Goal: Communication & Community: Participate in discussion

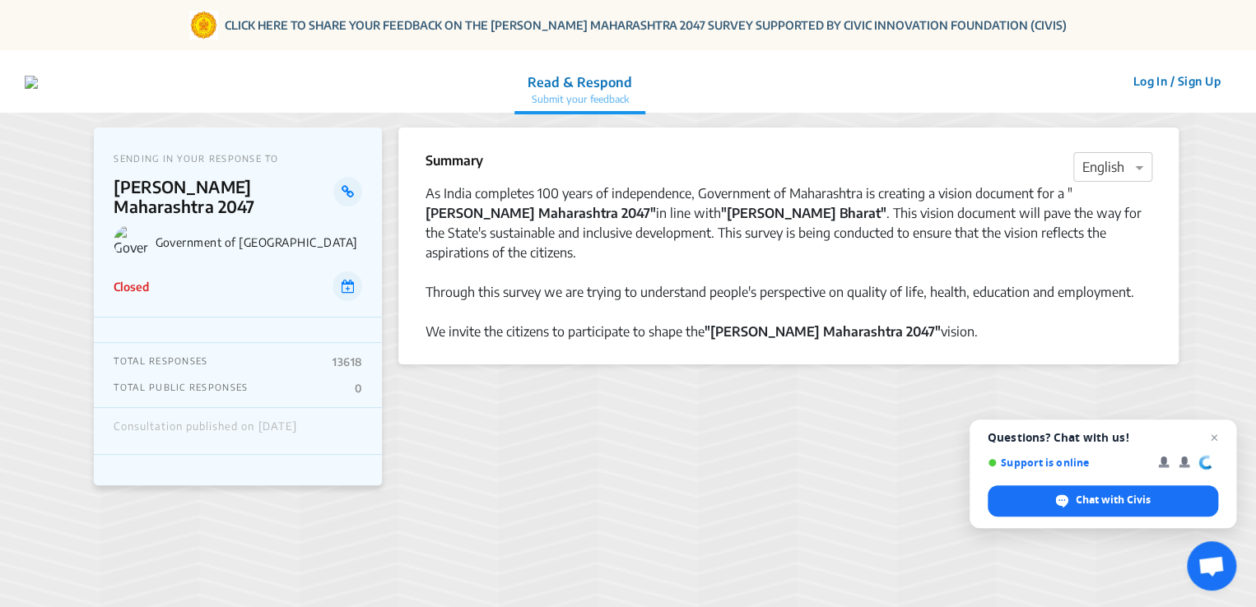
click at [1153, 81] on button "Log In / Sign Up" at bounding box center [1176, 81] width 109 height 26
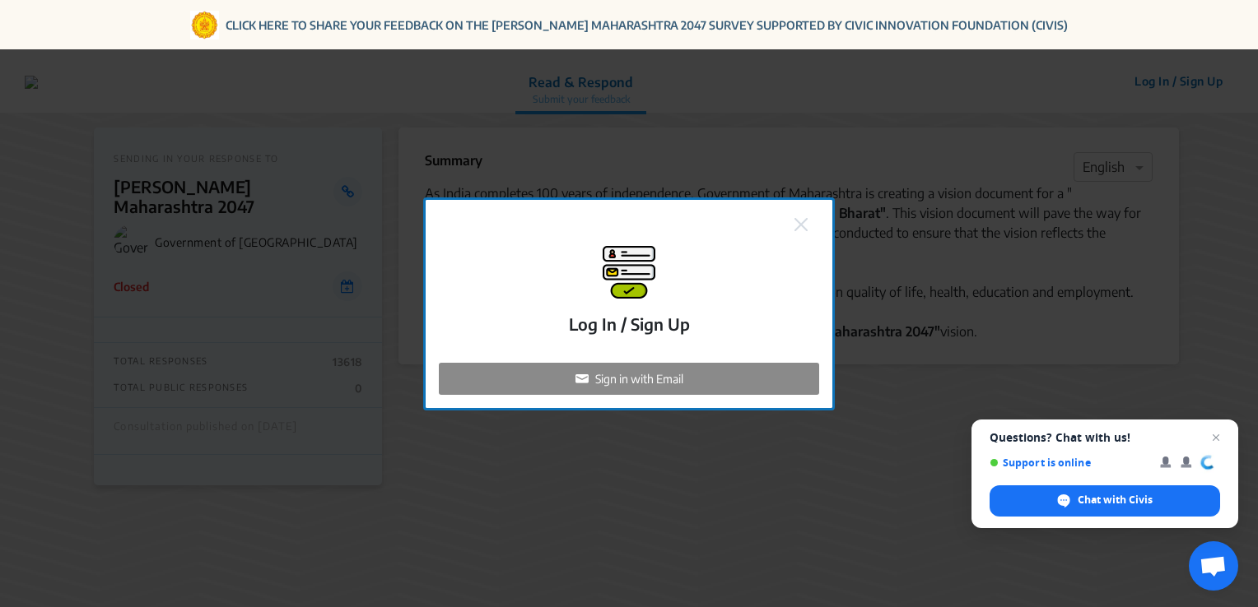
click at [741, 373] on div "Sign in with Email" at bounding box center [629, 379] width 380 height 32
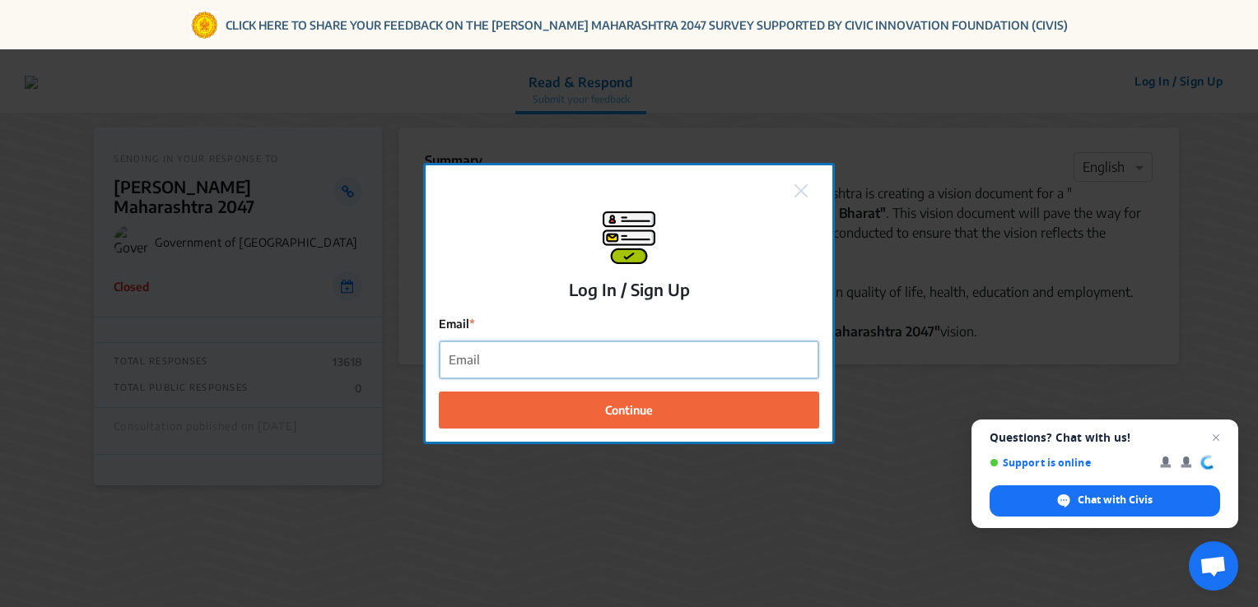
click at [724, 367] on input "Email" at bounding box center [628, 360] width 379 height 37
type input "[EMAIL_ADDRESS][DOMAIN_NAME]"
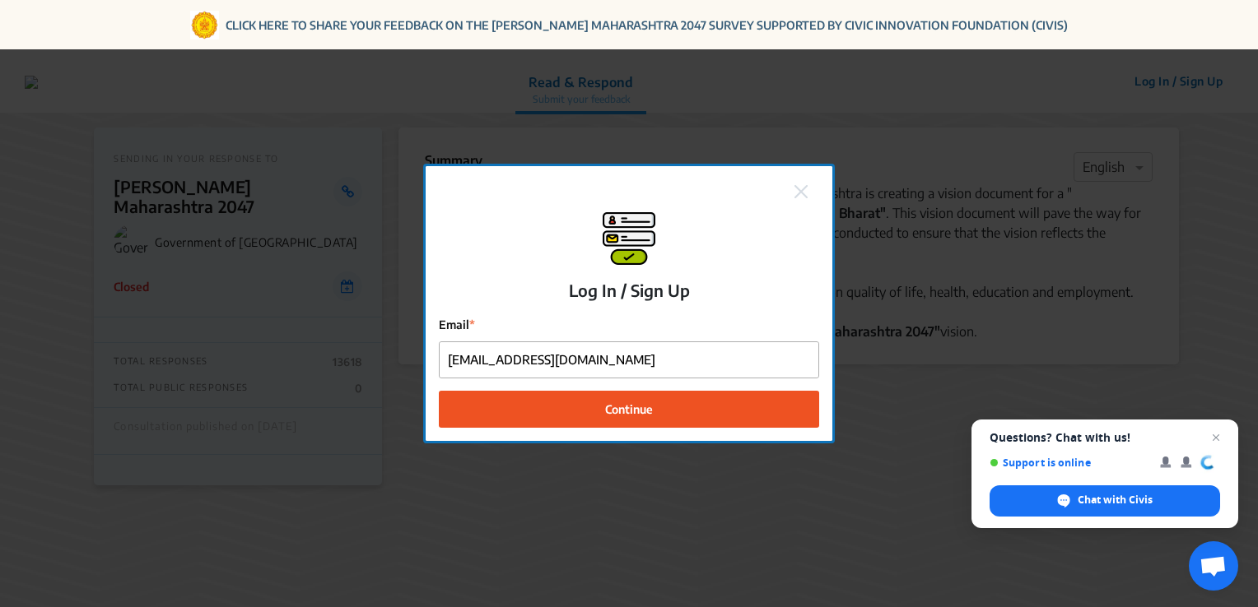
click at [702, 416] on button "Continue" at bounding box center [629, 409] width 380 height 37
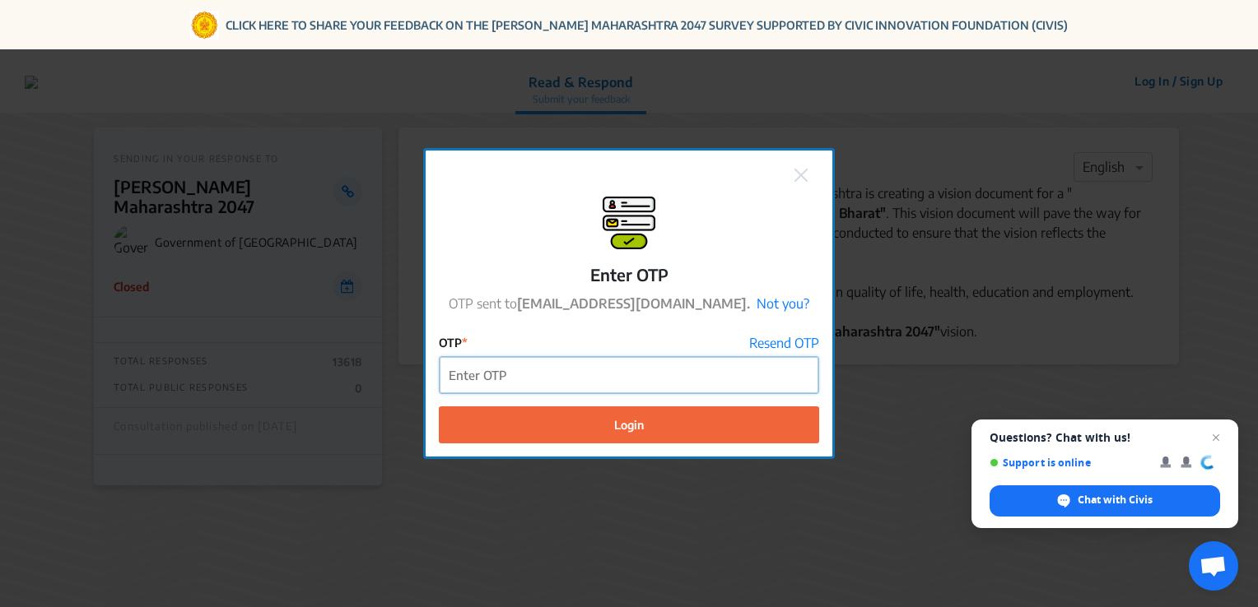
click at [716, 380] on input "OTP" at bounding box center [628, 375] width 379 height 37
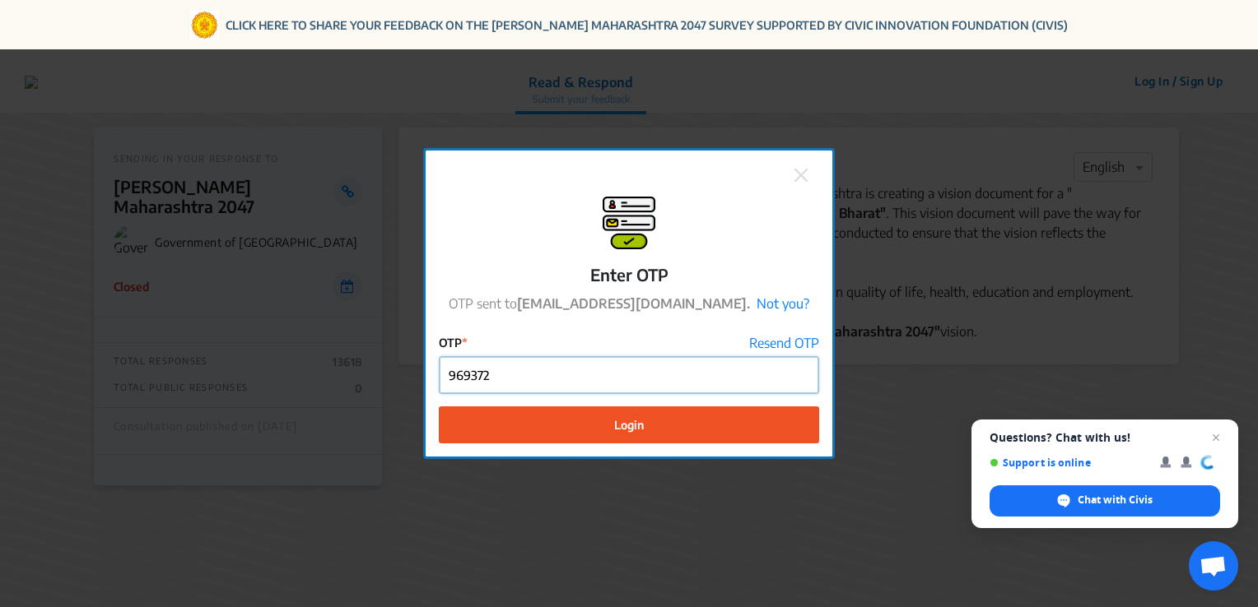
type input "969372"
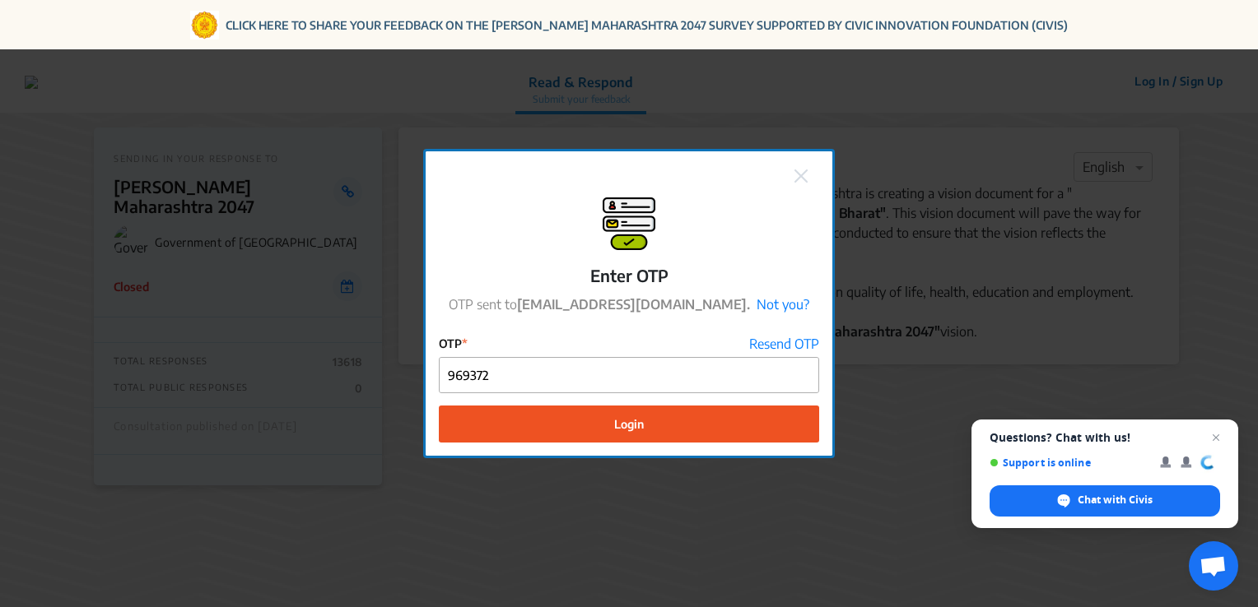
click at [721, 420] on button "Login" at bounding box center [629, 424] width 380 height 37
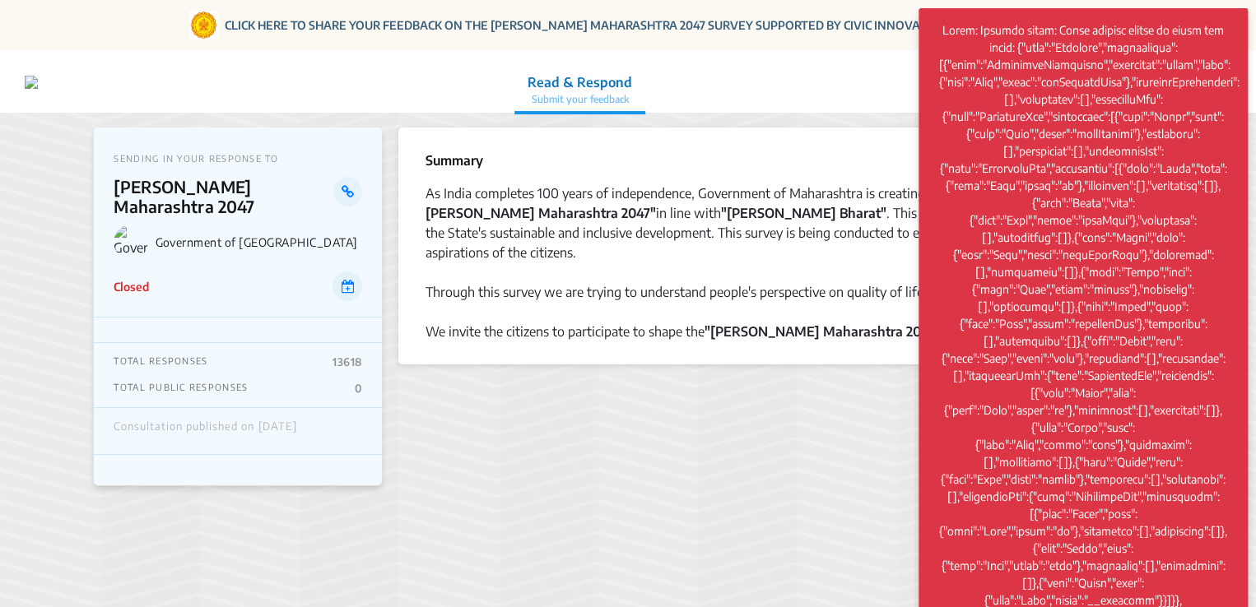
click at [721, 420] on section "Summary × English As India completes 100 years of independence, Government of M…" at bounding box center [787, 379] width 779 height 503
click at [793, 263] on div at bounding box center [788, 273] width 727 height 20
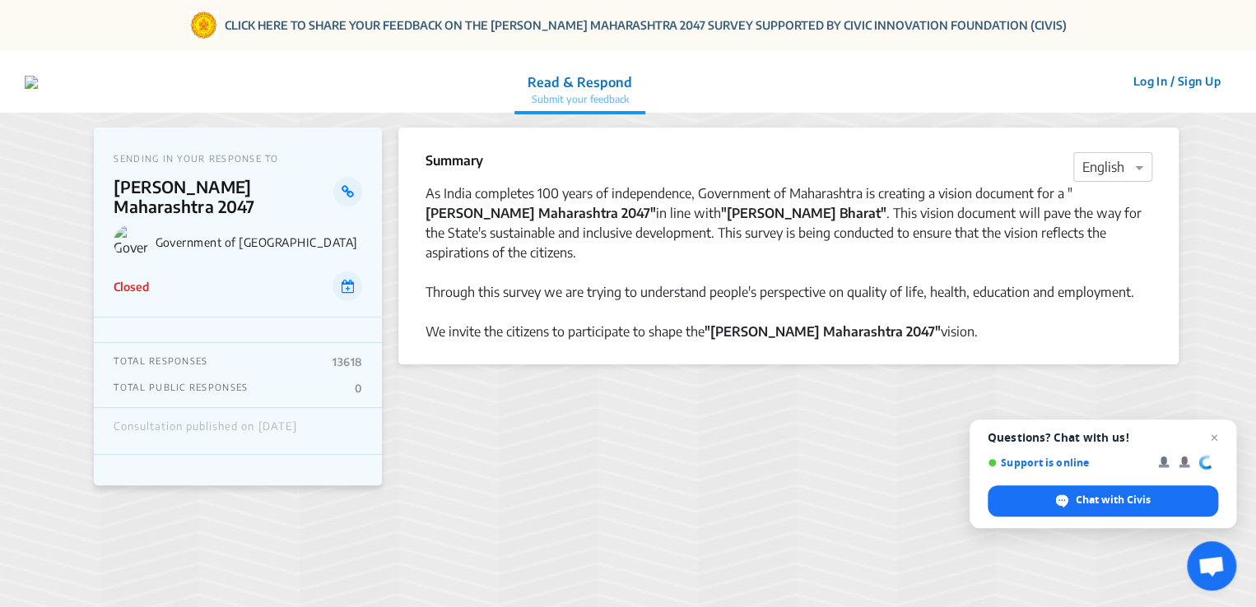
click at [728, 407] on section "Summary × English As India completes 100 years of independence, Government of M…" at bounding box center [787, 379] width 779 height 503
click at [350, 356] on p "13618" at bounding box center [347, 362] width 30 height 13
click at [343, 280] on icon at bounding box center [347, 286] width 13 height 13
click at [1188, 82] on button "Log In / Sign Up" at bounding box center [1176, 81] width 109 height 26
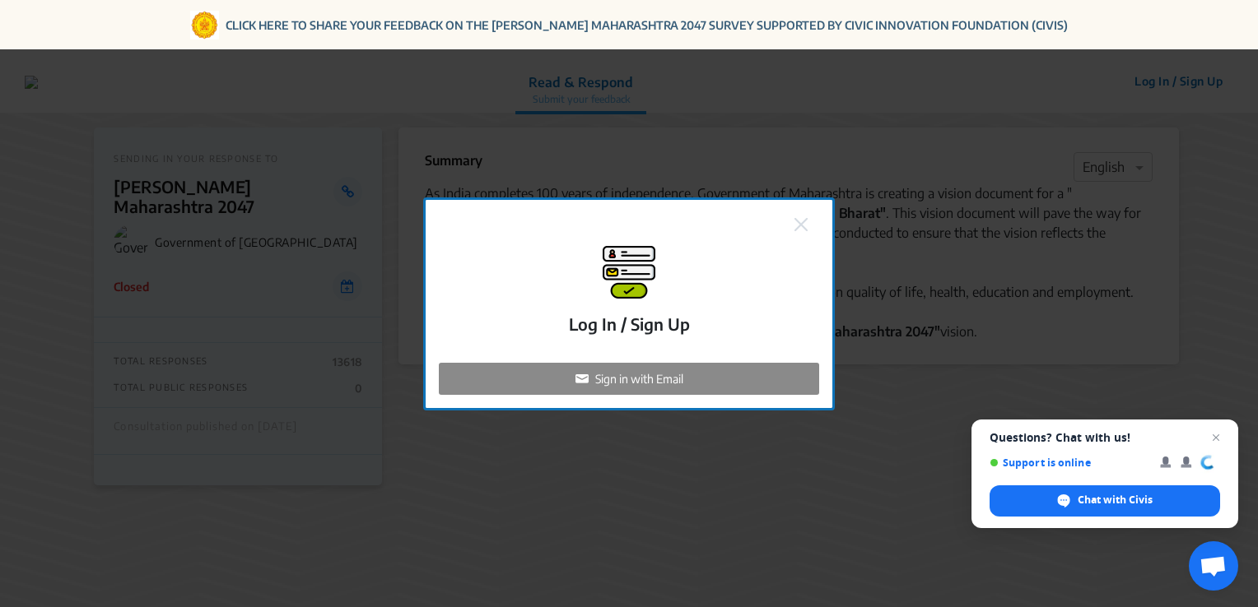
click at [751, 372] on div "Sign in with Email" at bounding box center [629, 379] width 380 height 32
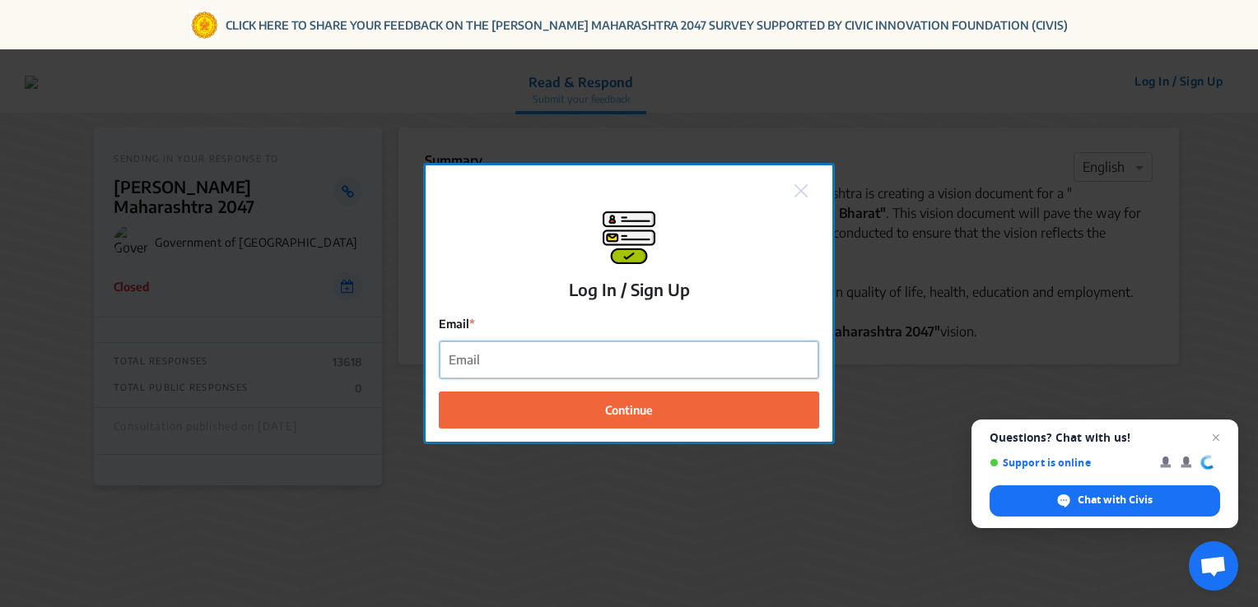
click at [732, 351] on input "Email" at bounding box center [628, 360] width 379 height 37
type input "[EMAIL_ADDRESS][DOMAIN_NAME]"
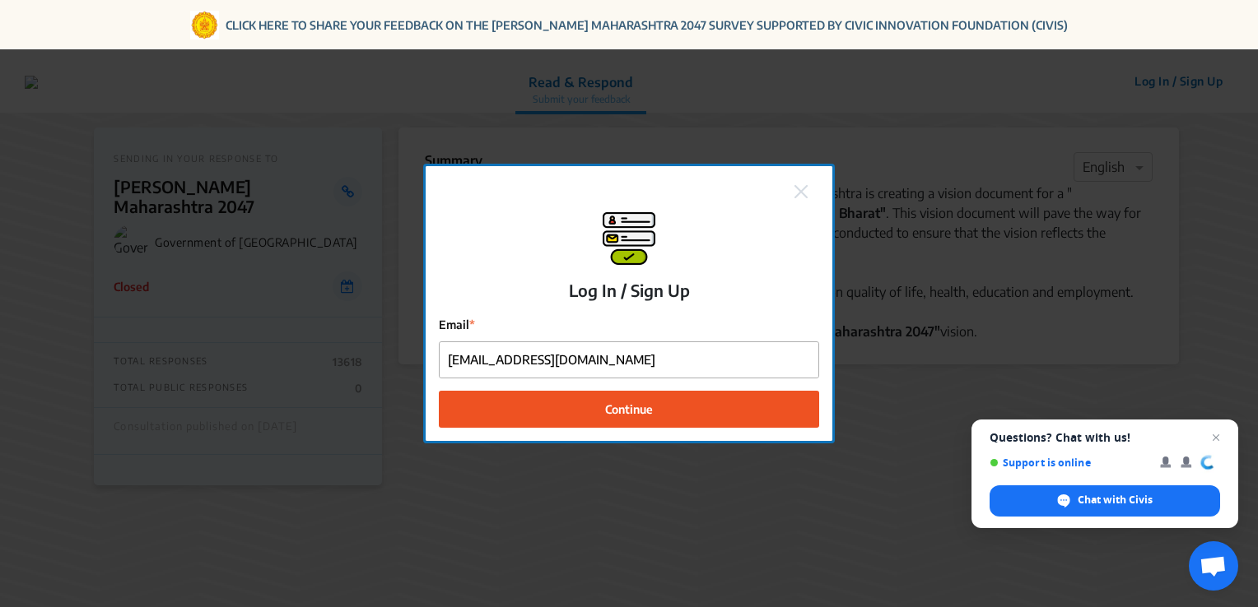
click at [687, 418] on button "Continue" at bounding box center [629, 409] width 380 height 37
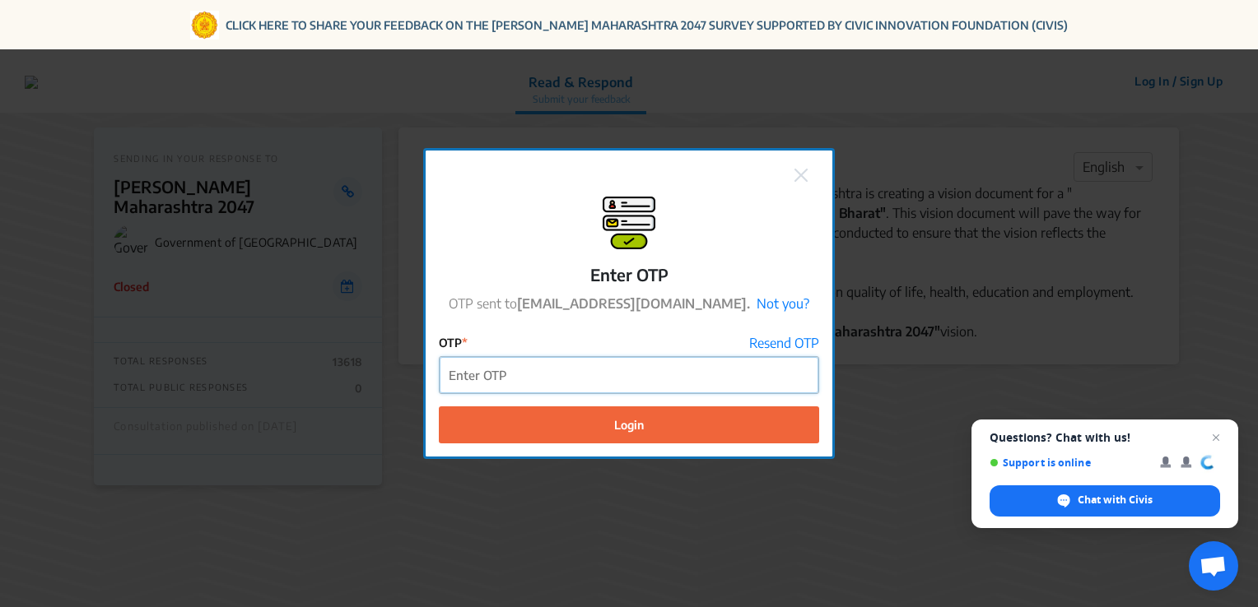
click at [616, 369] on input "OTP" at bounding box center [628, 375] width 379 height 37
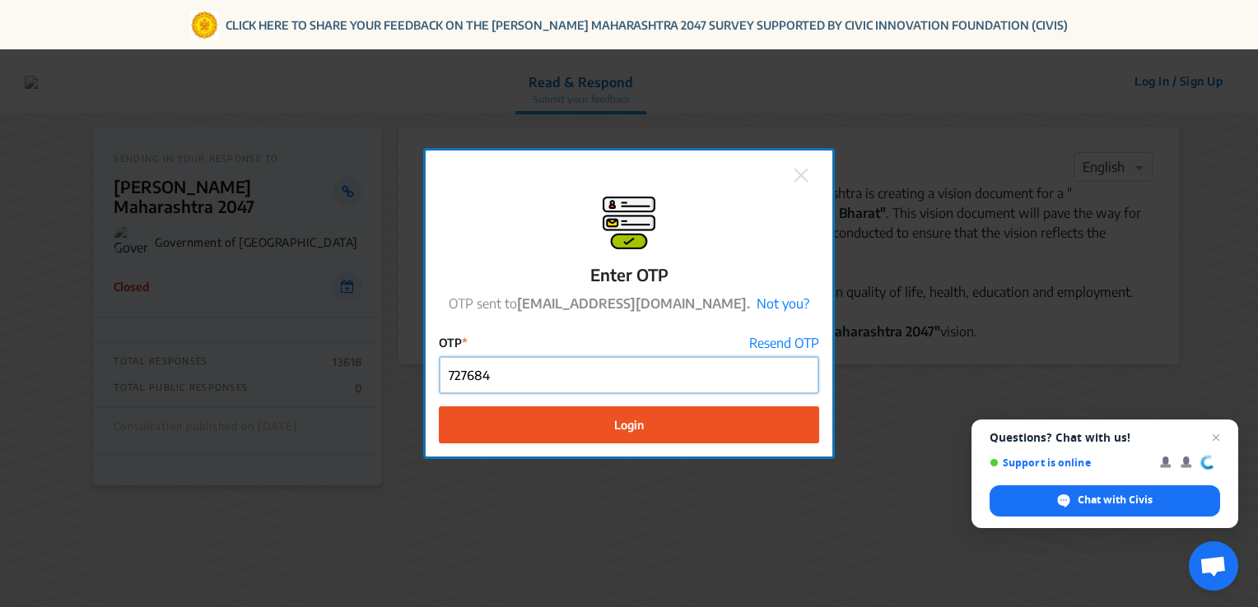
type input "727684"
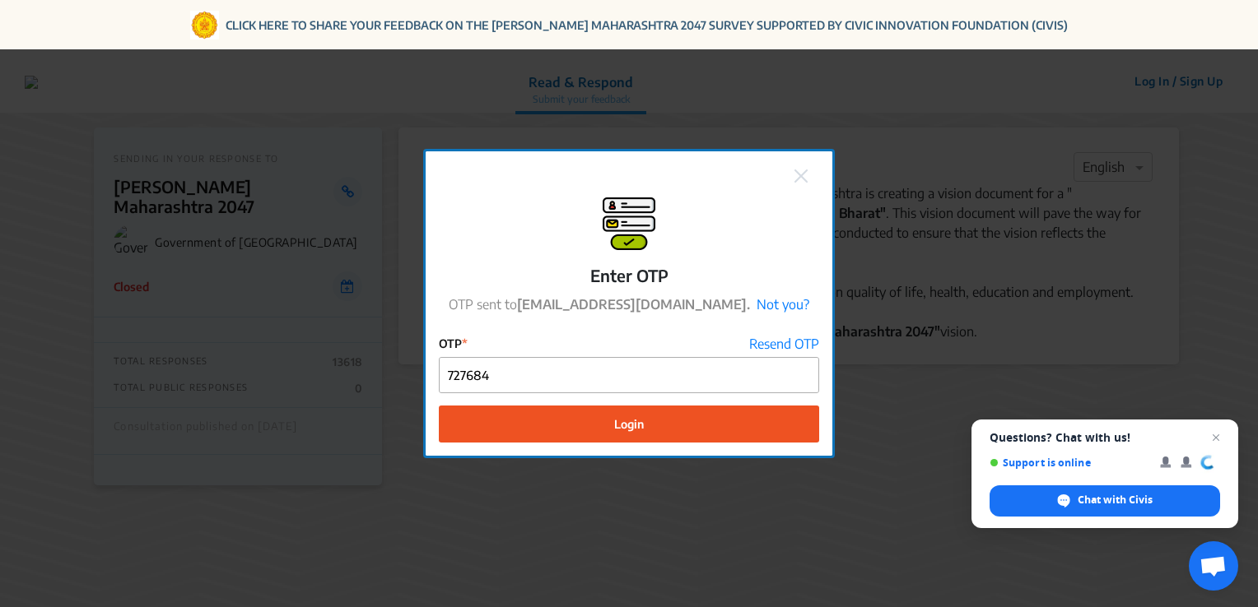
click at [641, 423] on span "Login" at bounding box center [629, 424] width 30 height 17
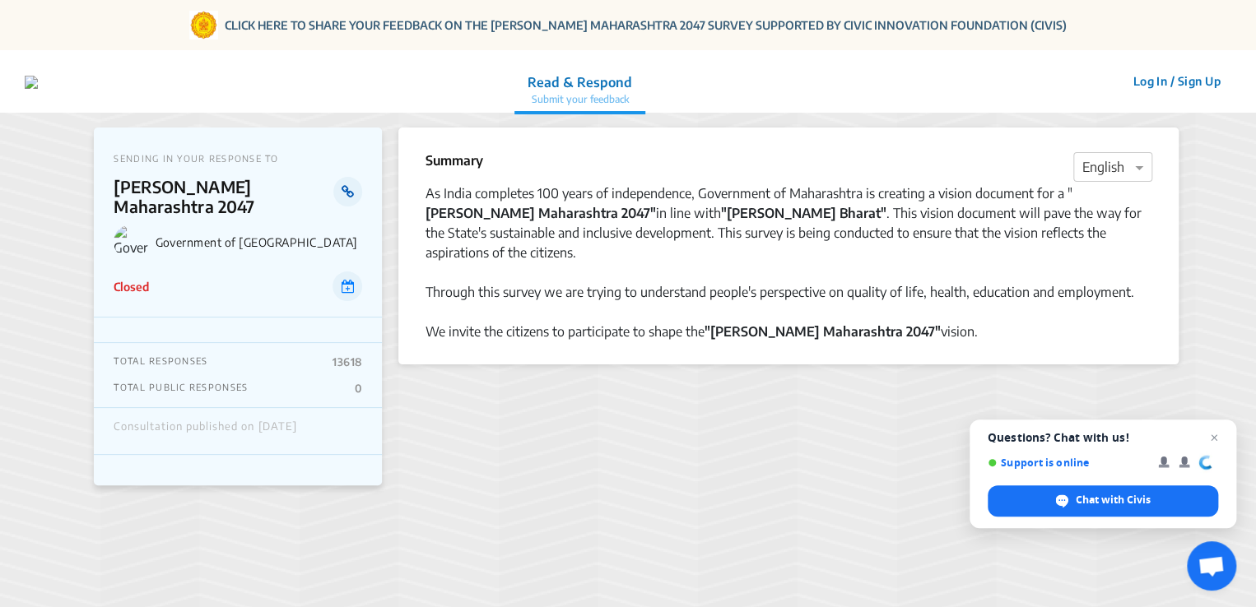
click at [347, 196] on icon at bounding box center [348, 191] width 12 height 13
click at [1143, 83] on button "Log In / Sign Up" at bounding box center [1176, 81] width 109 height 26
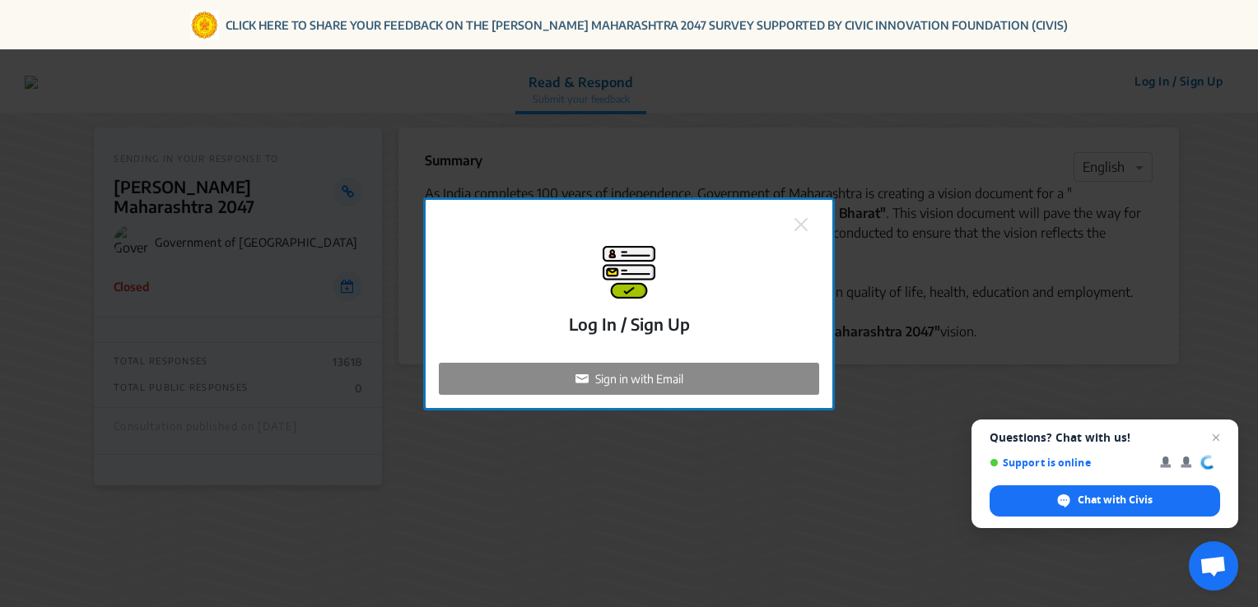
click at [877, 170] on div "Log In / Sign Up Sign in with Email" at bounding box center [629, 303] width 1258 height 607
click at [801, 229] on img at bounding box center [800, 224] width 13 height 13
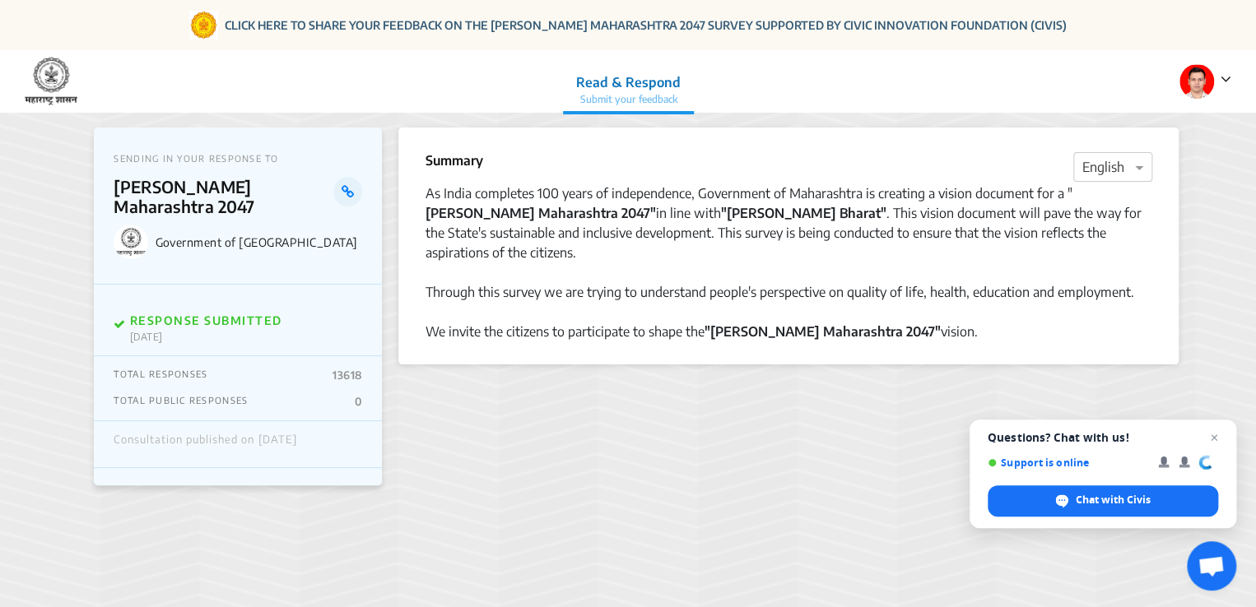
click at [1189, 79] on img at bounding box center [1196, 81] width 35 height 35
click at [1149, 123] on p "Profile" at bounding box center [1165, 127] width 115 height 26
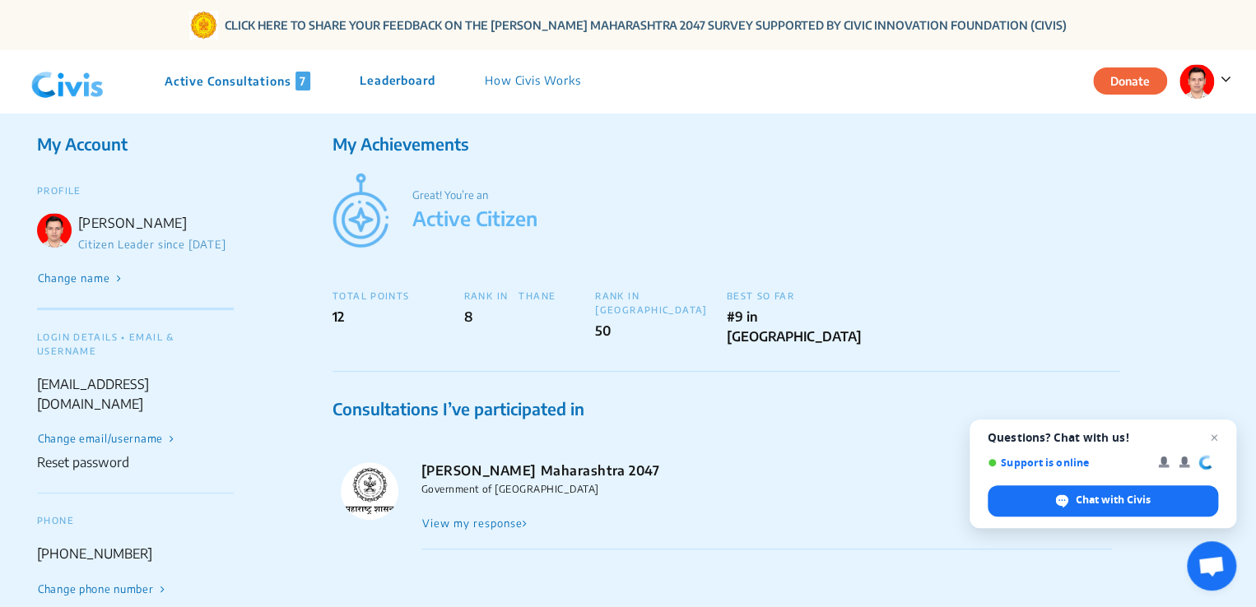
click at [457, 516] on button "View my response" at bounding box center [475, 523] width 108 height 15
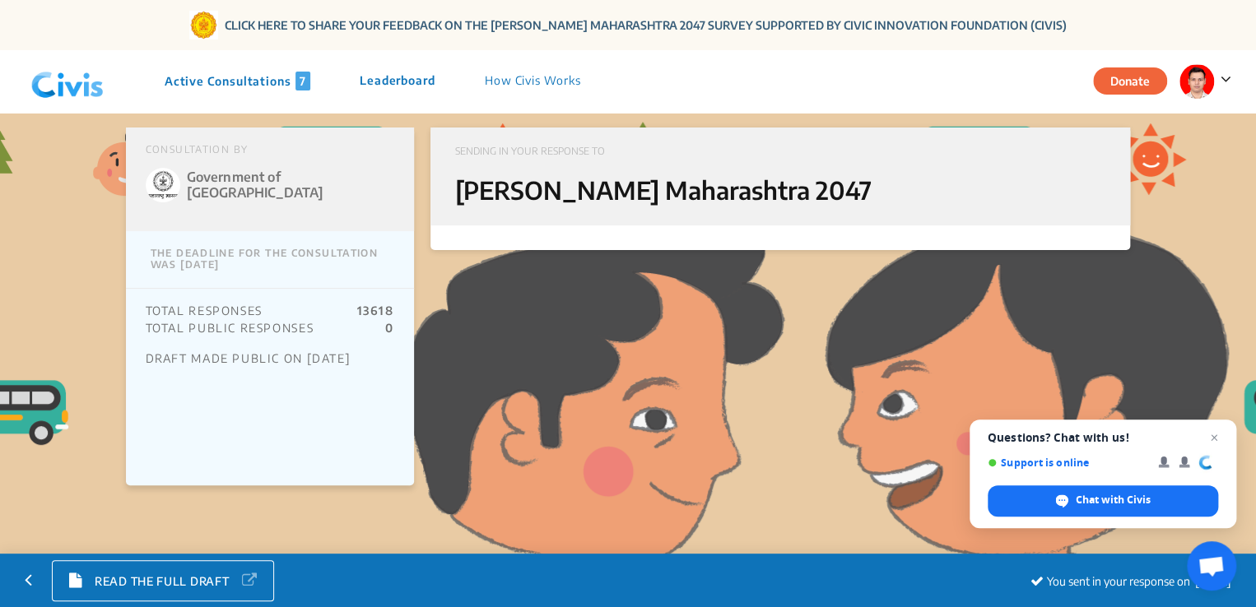
click at [273, 80] on p "Active Consultations 7" at bounding box center [238, 81] width 146 height 19
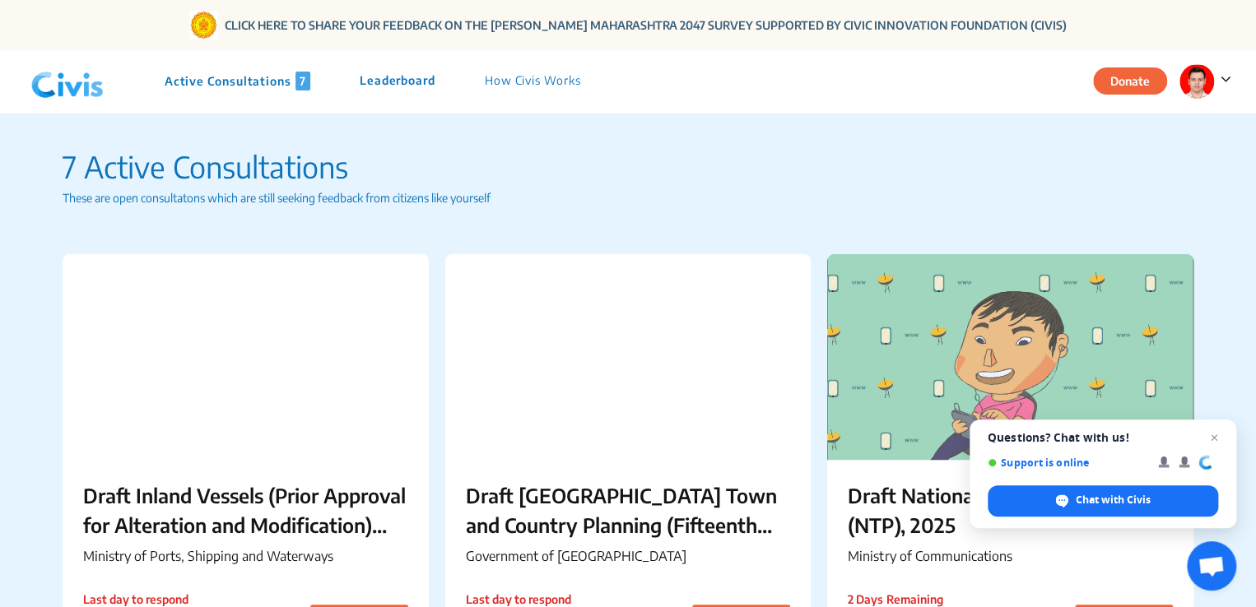
click at [405, 82] on p "Leaderboard" at bounding box center [398, 81] width 76 height 19
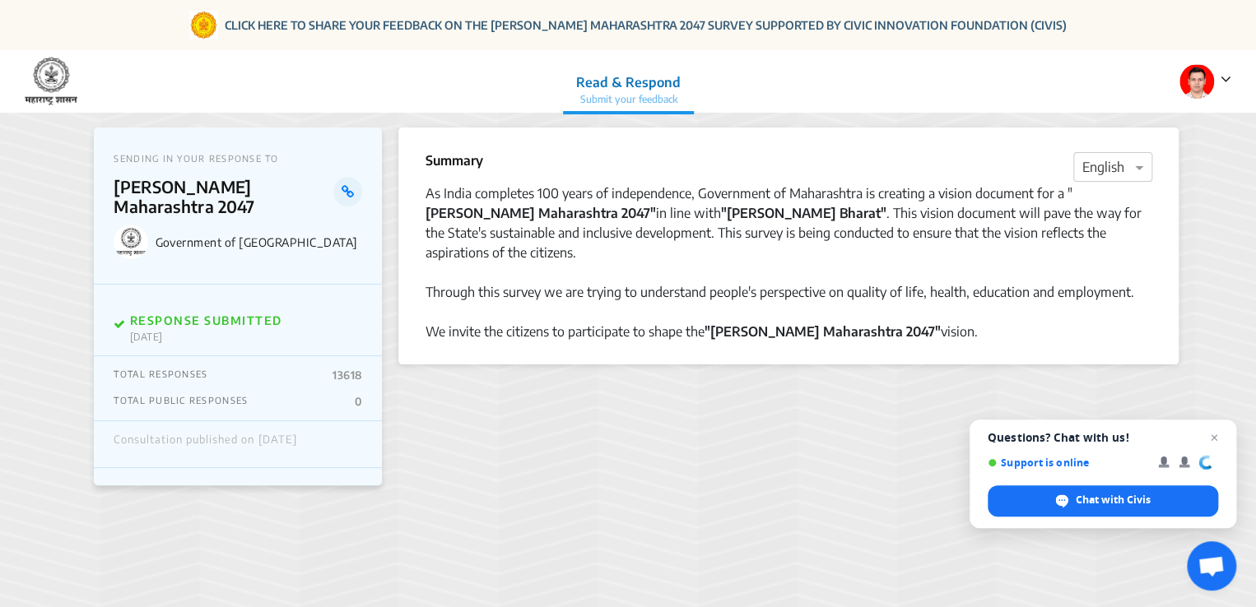
click at [1179, 87] on div at bounding box center [1205, 81] width 52 height 35
click at [1158, 133] on p "Profile" at bounding box center [1165, 127] width 115 height 26
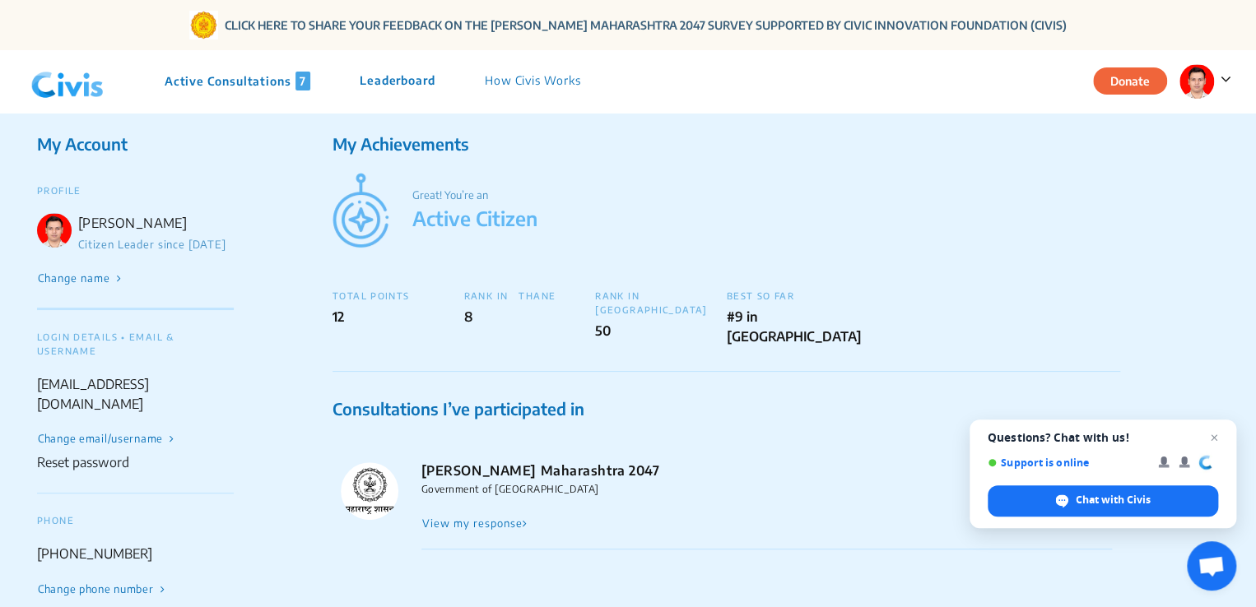
click at [453, 525] on button "View my response" at bounding box center [475, 523] width 108 height 15
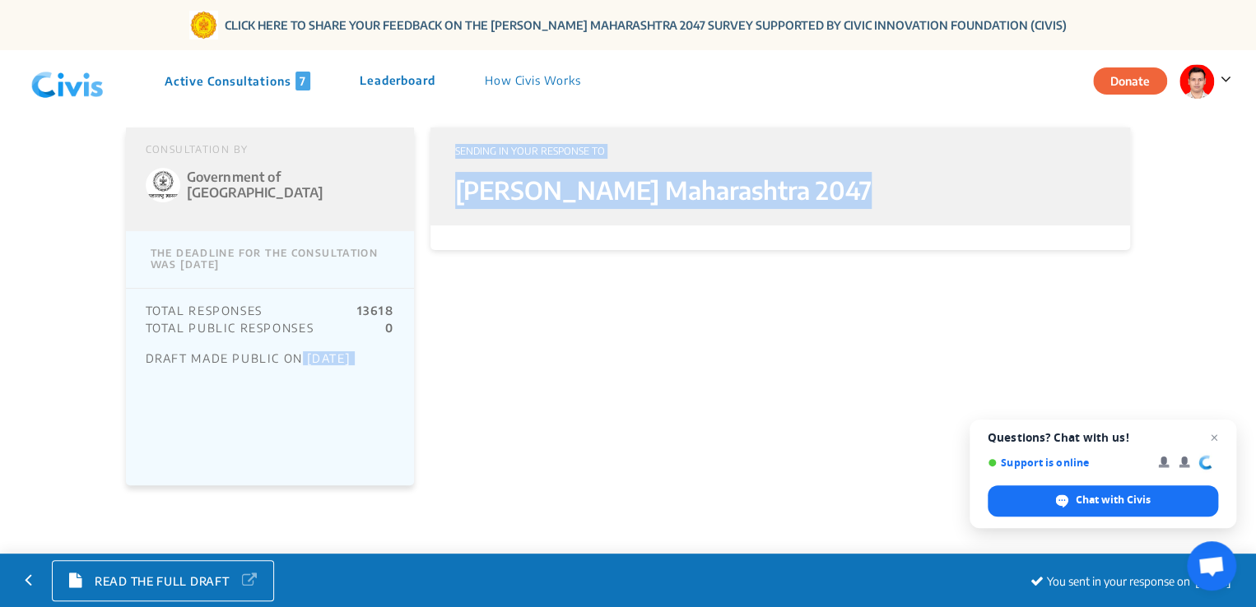
drag, startPoint x: 453, startPoint y: 525, endPoint x: 305, endPoint y: 387, distance: 202.6
click at [305, 387] on div "CONSULTATION BY Government of Maharashtra THE DEADLINE FOR THE CONSULTATION WAS…" at bounding box center [628, 410] width 1256 height 607
click at [305, 387] on div "CONSULTATION BY Government of Maharashtra THE DEADLINE FOR THE CONSULTATION WAS…" at bounding box center [270, 307] width 288 height 358
click at [379, 377] on div "TOTAL RESPONSES 13618 TOTAL PUBLIC RESPONSES 0 DRAFT MADE PUBLIC ON [DATE]" at bounding box center [270, 334] width 288 height 91
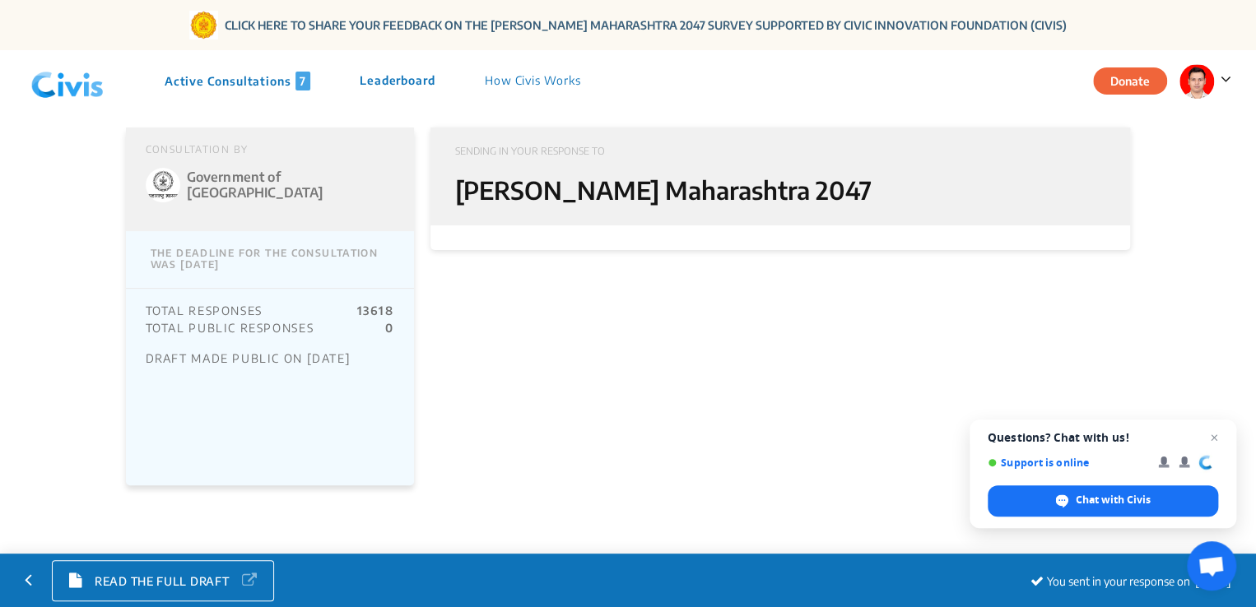
click at [533, 186] on p "[PERSON_NAME] Maharashtra 2047" at bounding box center [748, 190] width 586 height 37
click at [327, 247] on p "THE DEADLINE FOR THE CONSULTATION WAS [DATE]" at bounding box center [270, 259] width 288 height 57
click at [287, 81] on p "Active Consultations 7" at bounding box center [238, 81] width 146 height 19
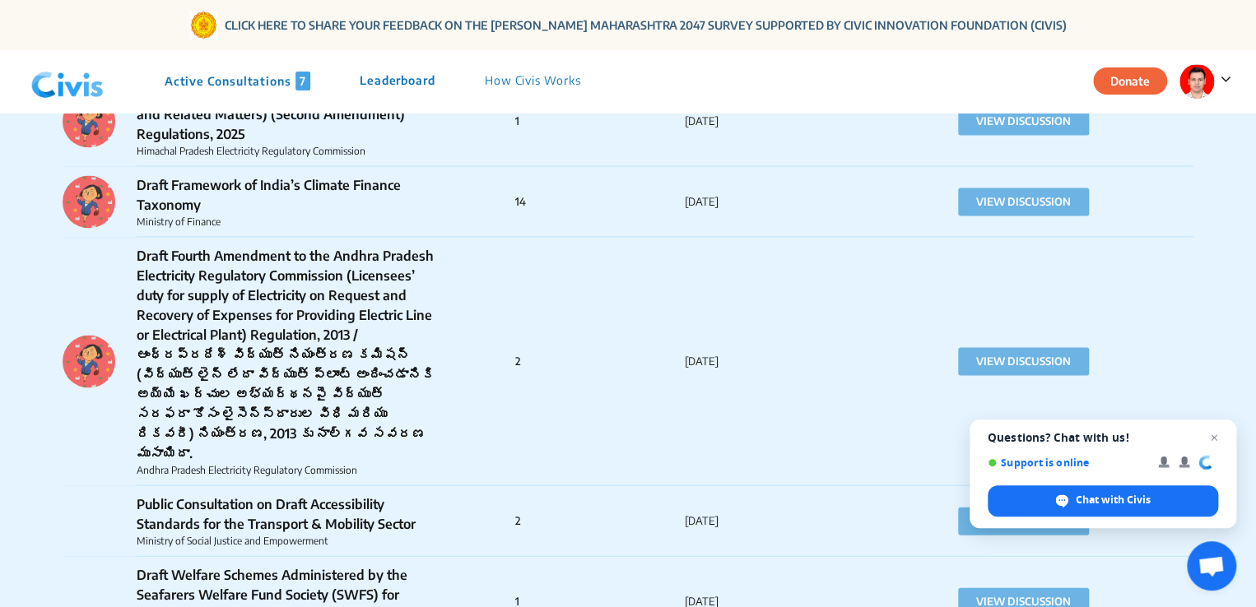
scroll to position [4609, 0]
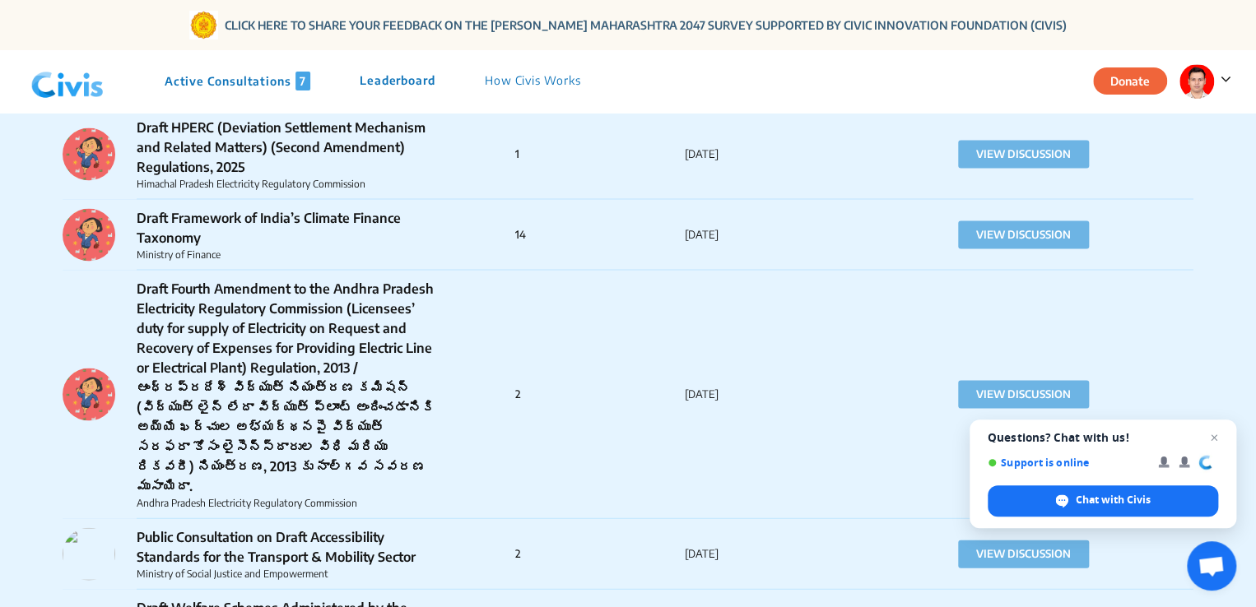
click at [550, 86] on p "How Civis Works" at bounding box center [533, 81] width 96 height 19
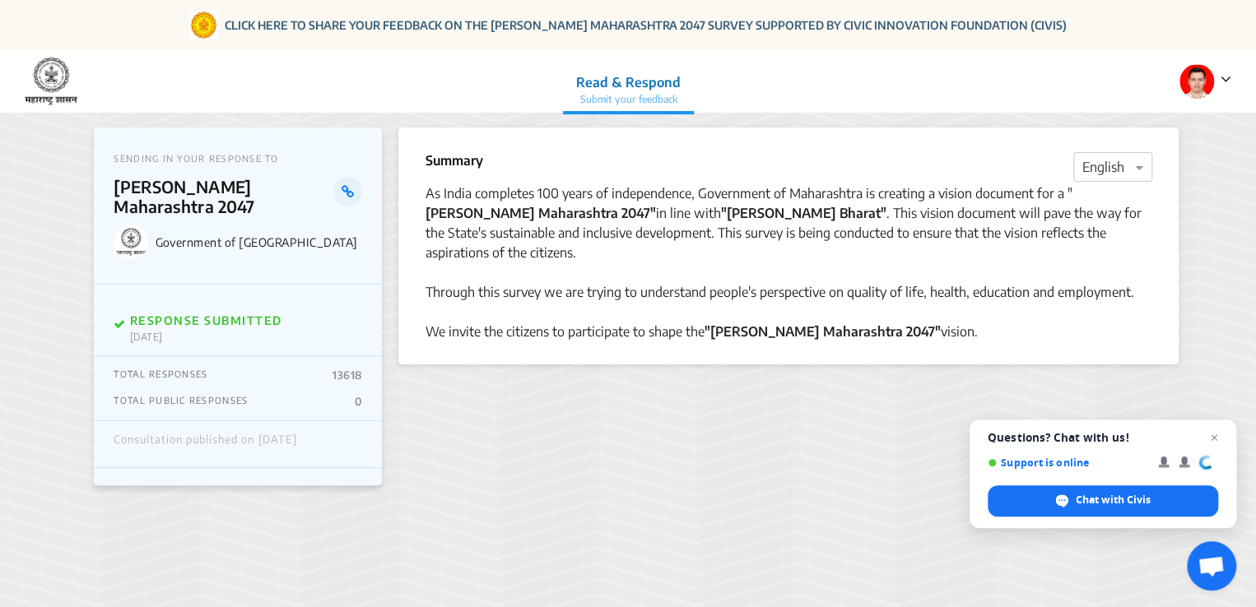
click at [1186, 77] on img at bounding box center [1196, 81] width 35 height 35
click at [1148, 143] on p "Logout" at bounding box center [1165, 152] width 115 height 26
